Goal: Transaction & Acquisition: Download file/media

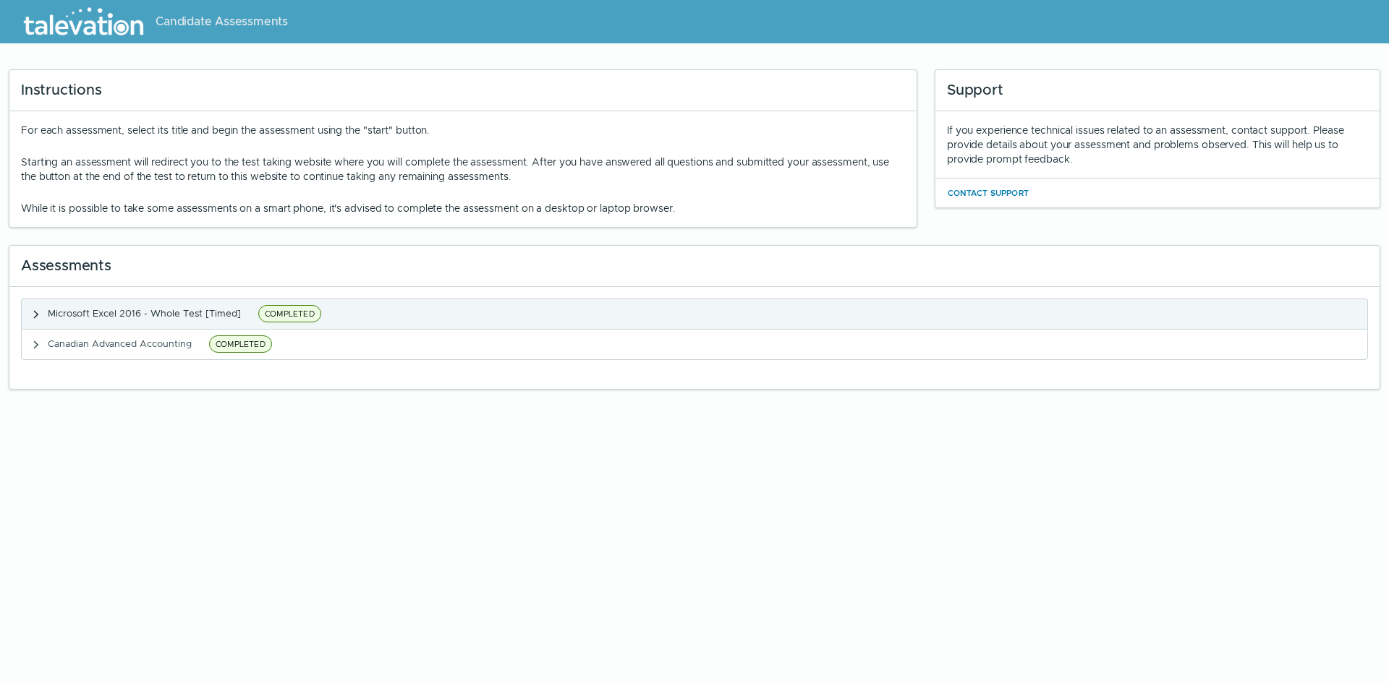
click at [33, 312] on icon "button" at bounding box center [36, 315] width 12 height 12
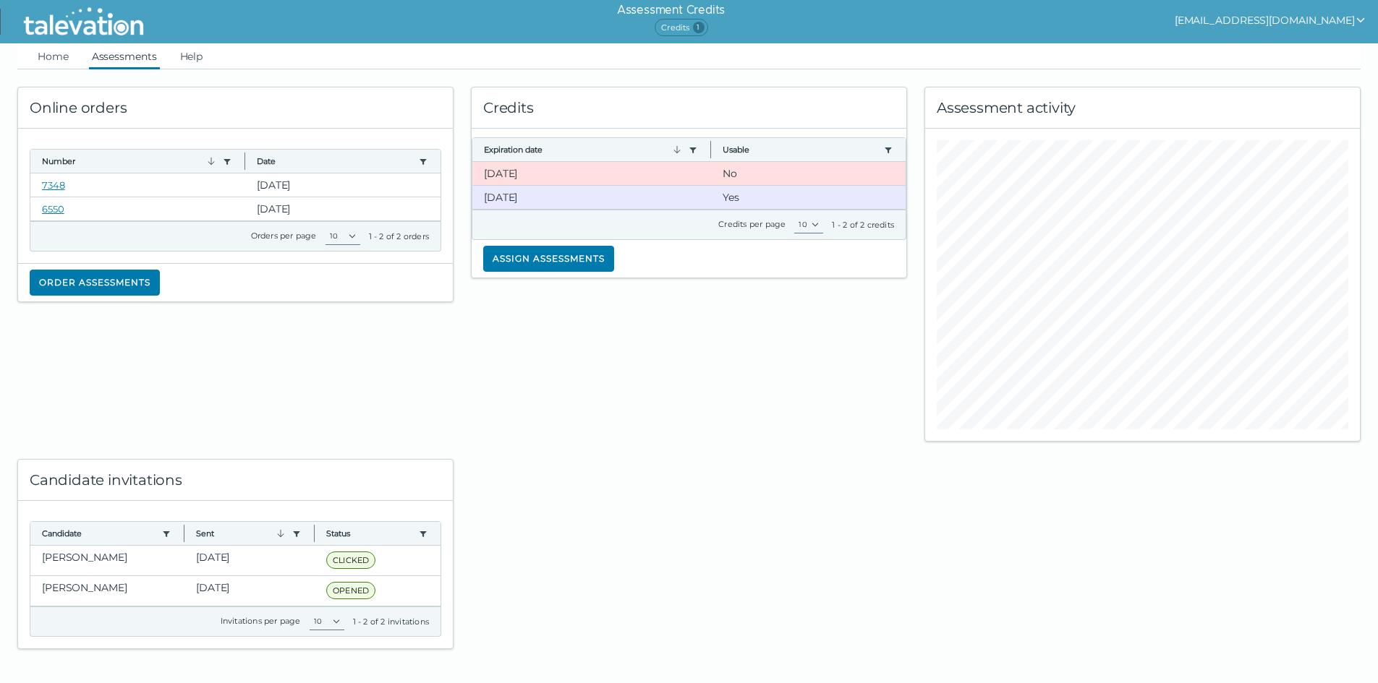
click at [135, 59] on link "Assessments" at bounding box center [124, 56] width 71 height 26
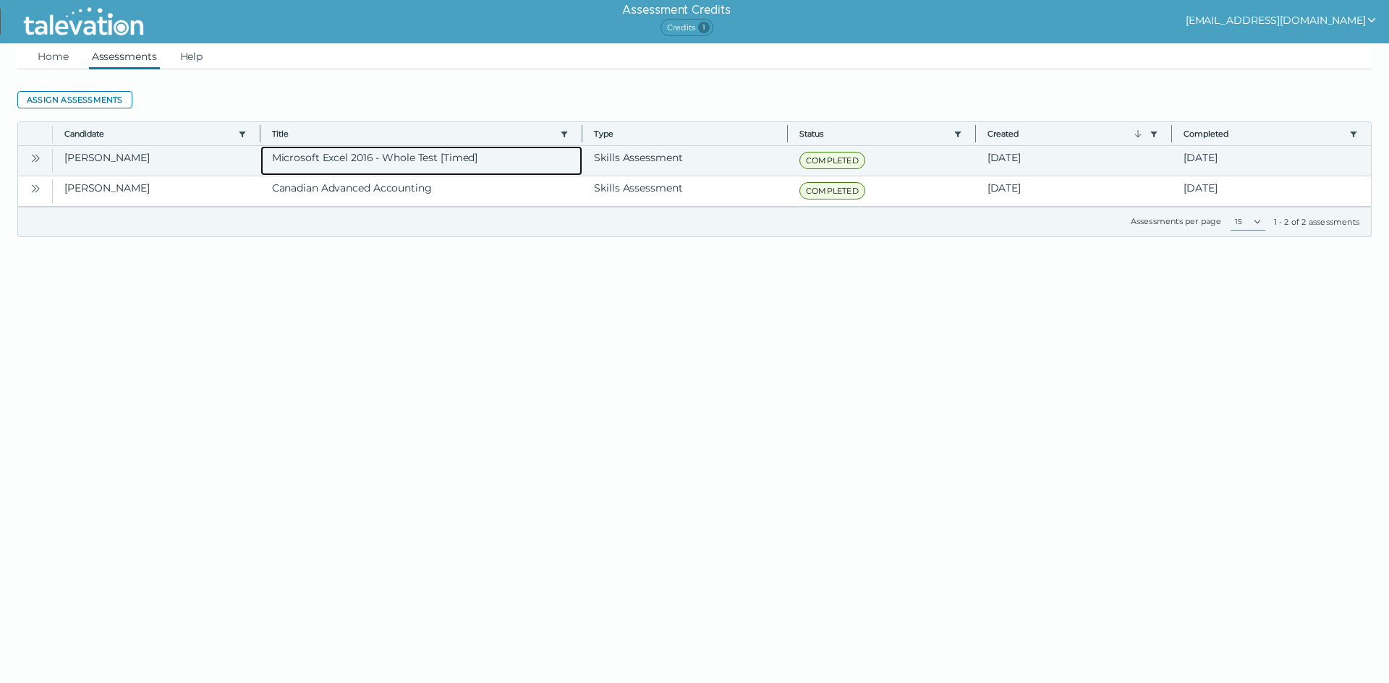
click at [354, 153] on clr-dg-cell "Microsoft Excel 2016 - Whole Test [Timed]" at bounding box center [421, 161] width 323 height 30
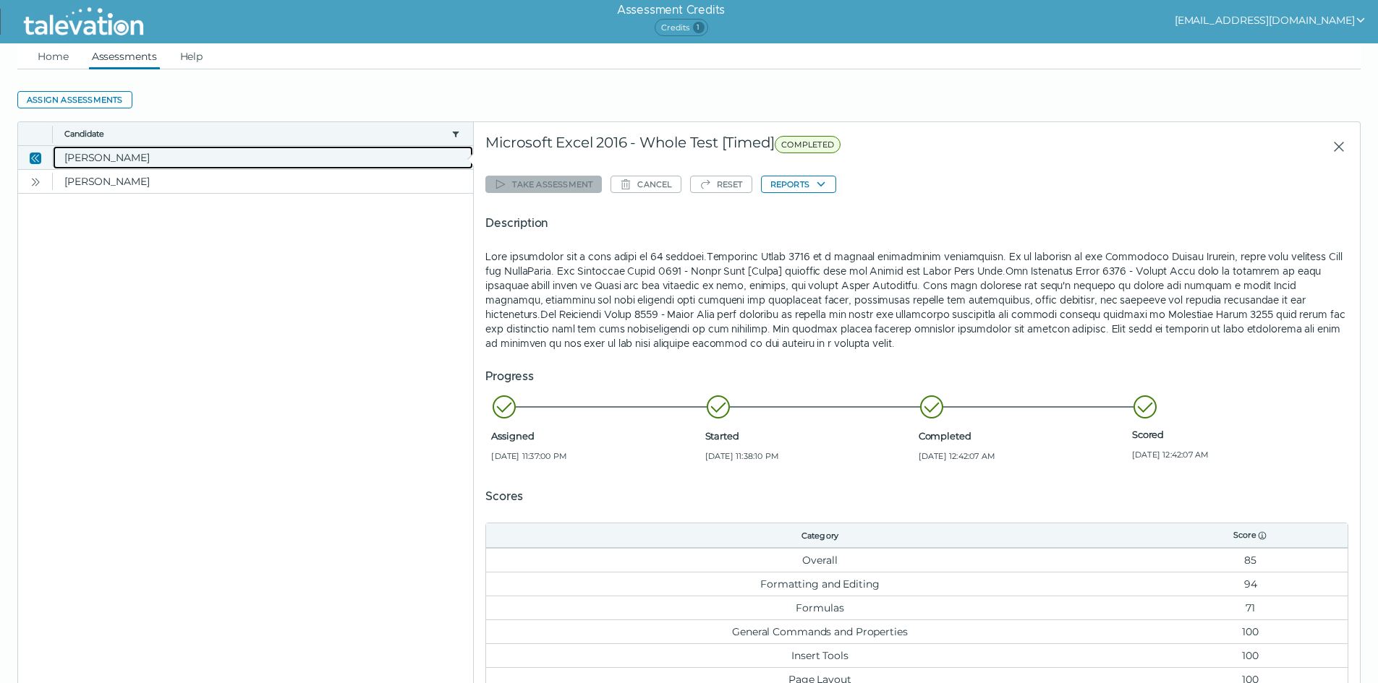
click at [354, 153] on clr-dg-cell "Varghese, Samuel" at bounding box center [263, 157] width 420 height 23
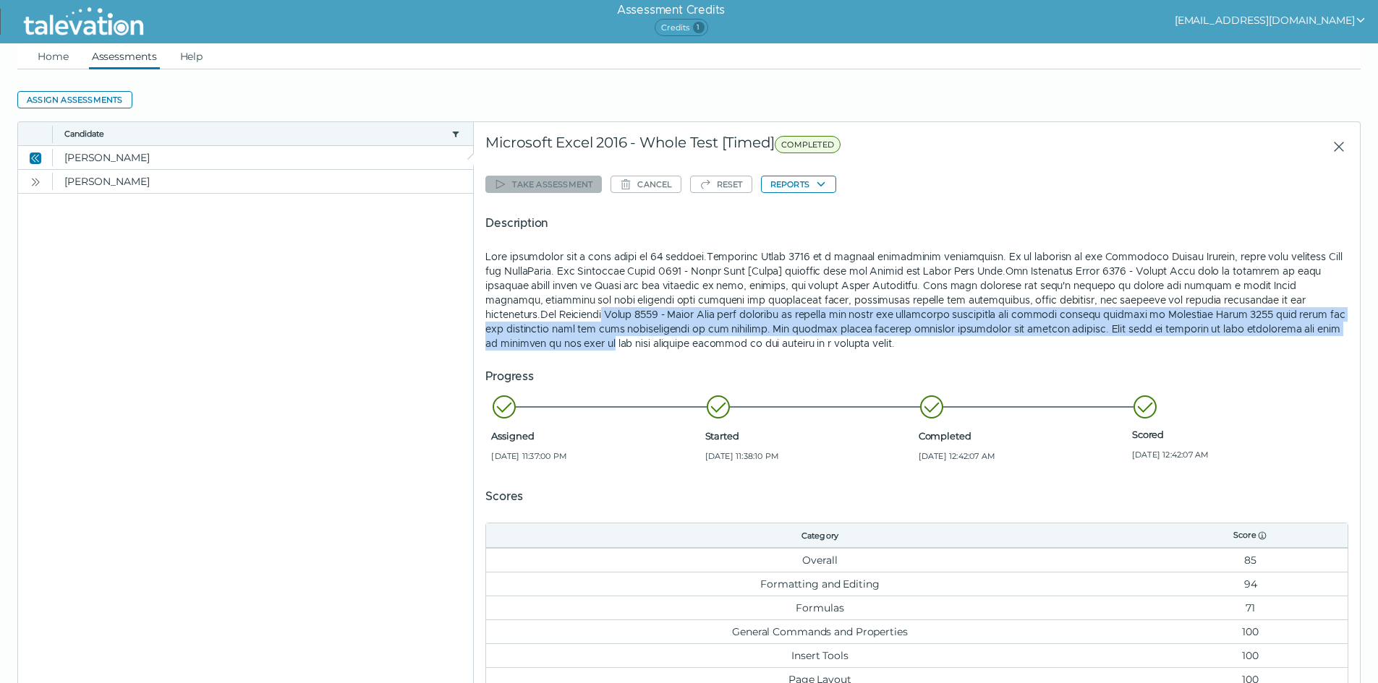
drag, startPoint x: 1375, startPoint y: 303, endPoint x: 1375, endPoint y: 327, distance: 23.9
click at [1375, 327] on div "Home Assessments Help Assign assessments Toggle more row content Candidate Titl…" at bounding box center [689, 420] width 1378 height 755
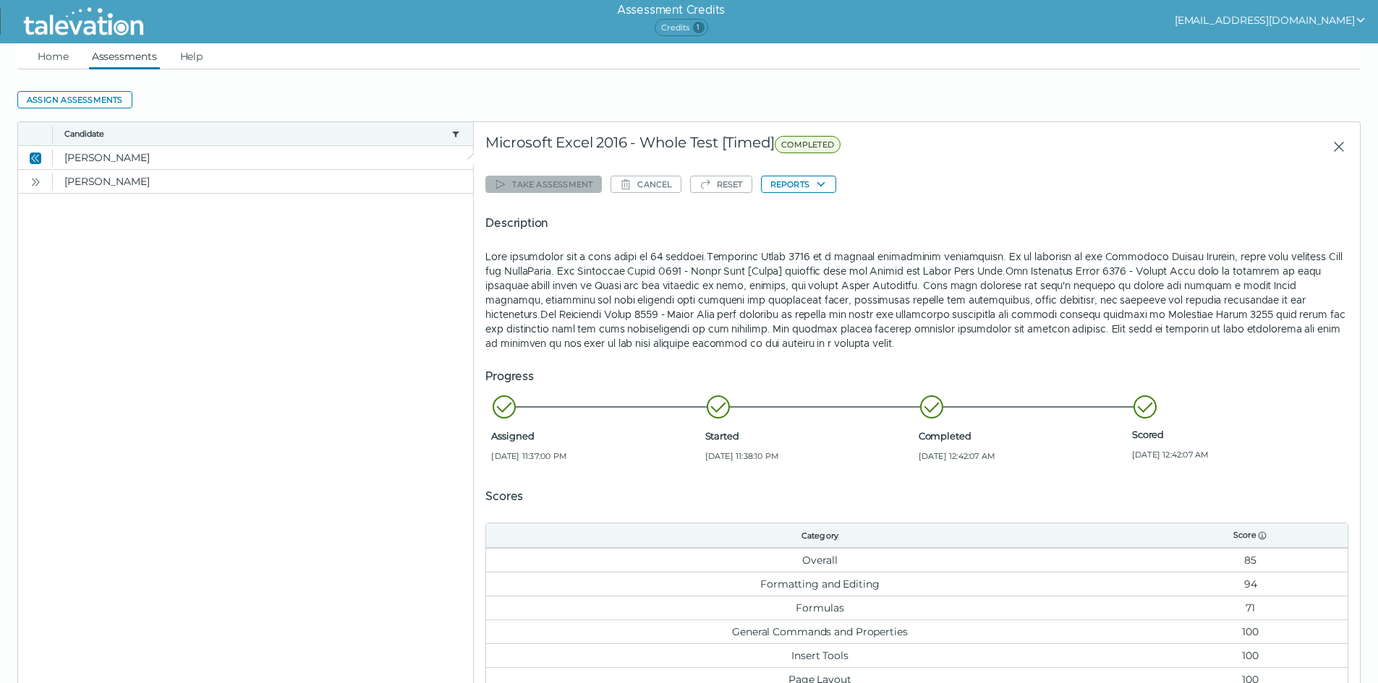
click at [1349, 374] on div "Start of row details Microsoft Excel 2016 - Whole Test [Timed] COMPLETED Take a…" at bounding box center [917, 460] width 886 height 676
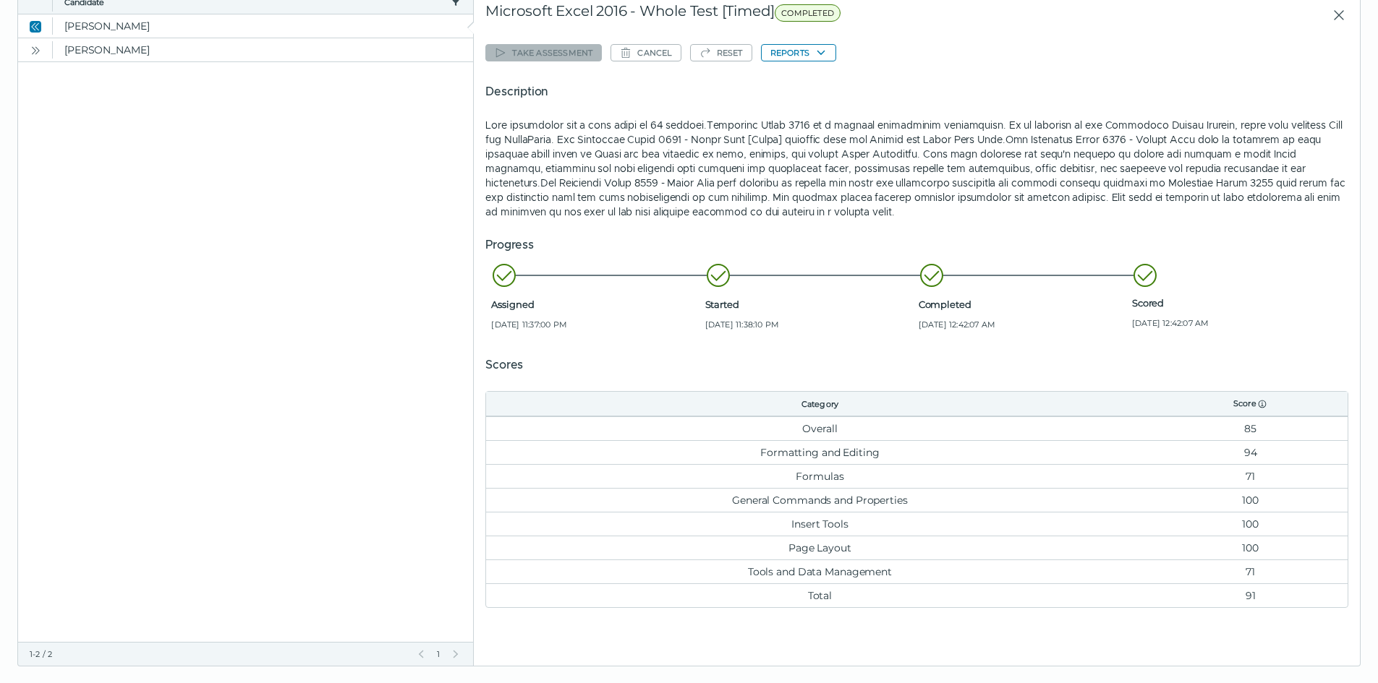
scroll to position [150, 0]
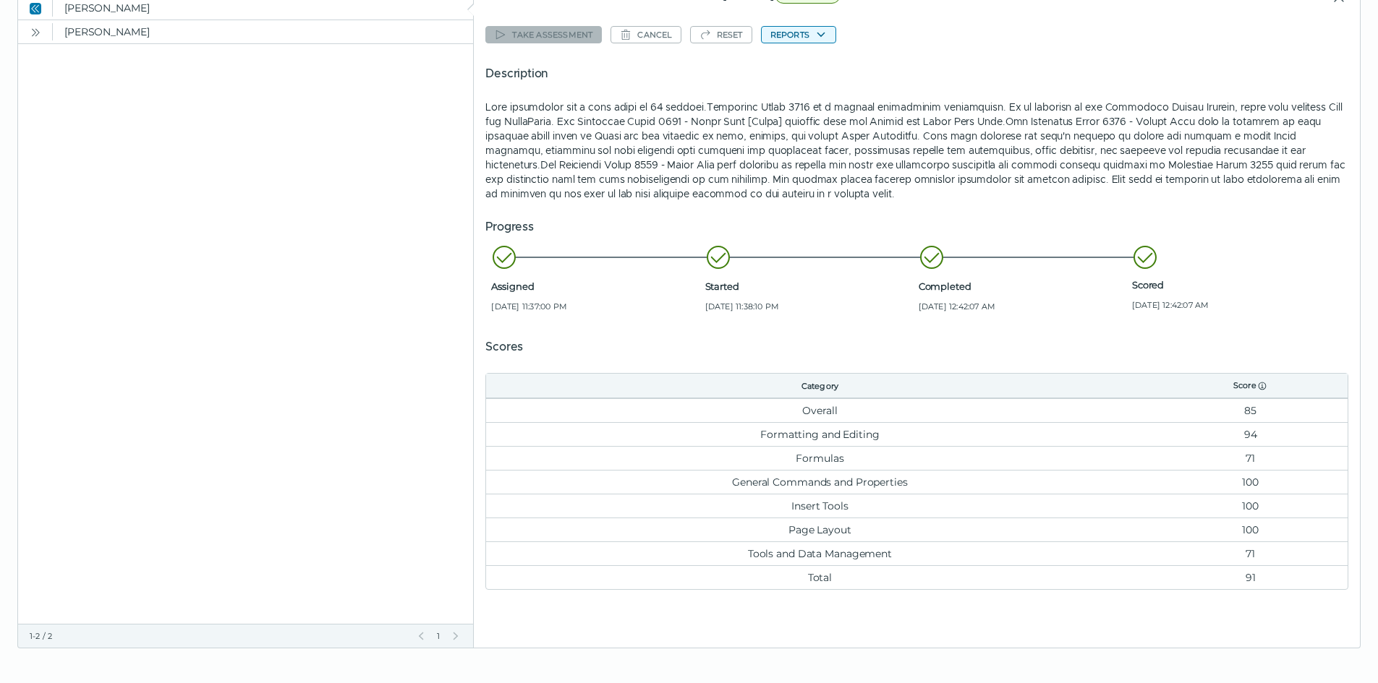
click at [823, 37] on icon "button" at bounding box center [821, 35] width 12 height 12
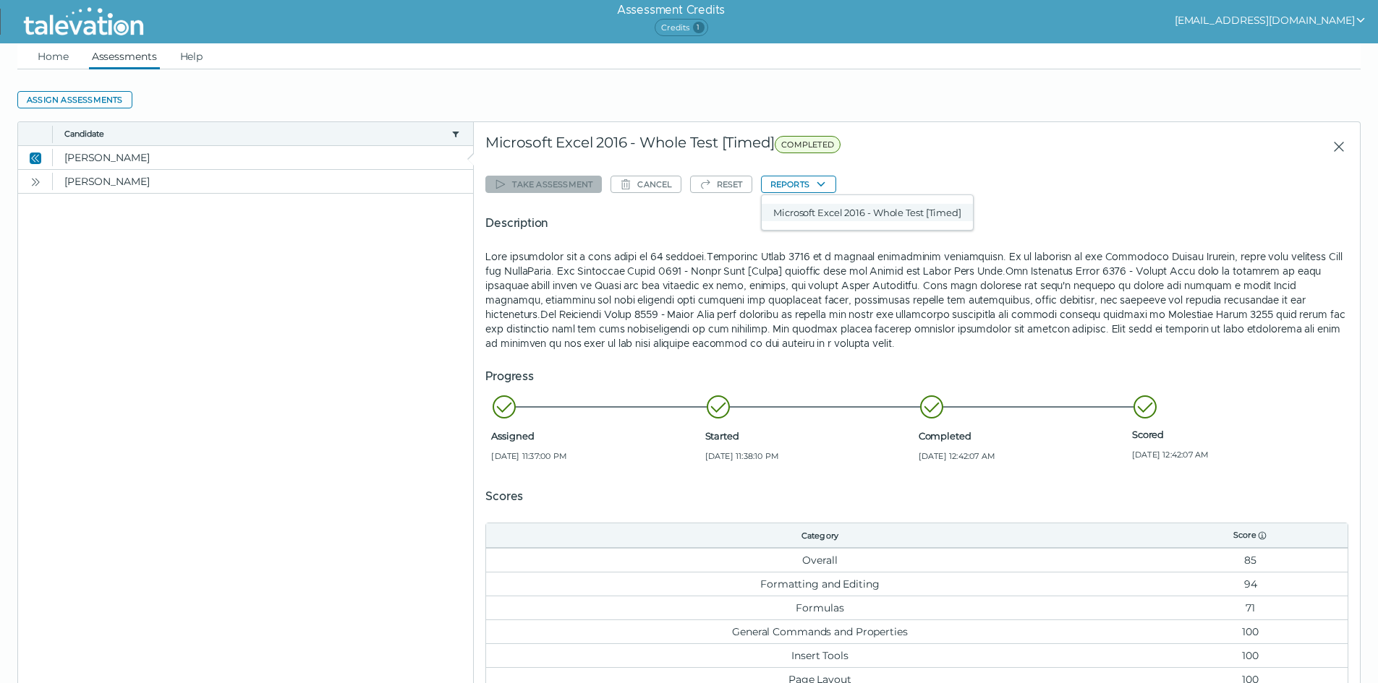
click at [877, 205] on button "Microsoft Excel 2016 - Whole Test [Timed]" at bounding box center [867, 212] width 211 height 17
